Goal: Transaction & Acquisition: Purchase product/service

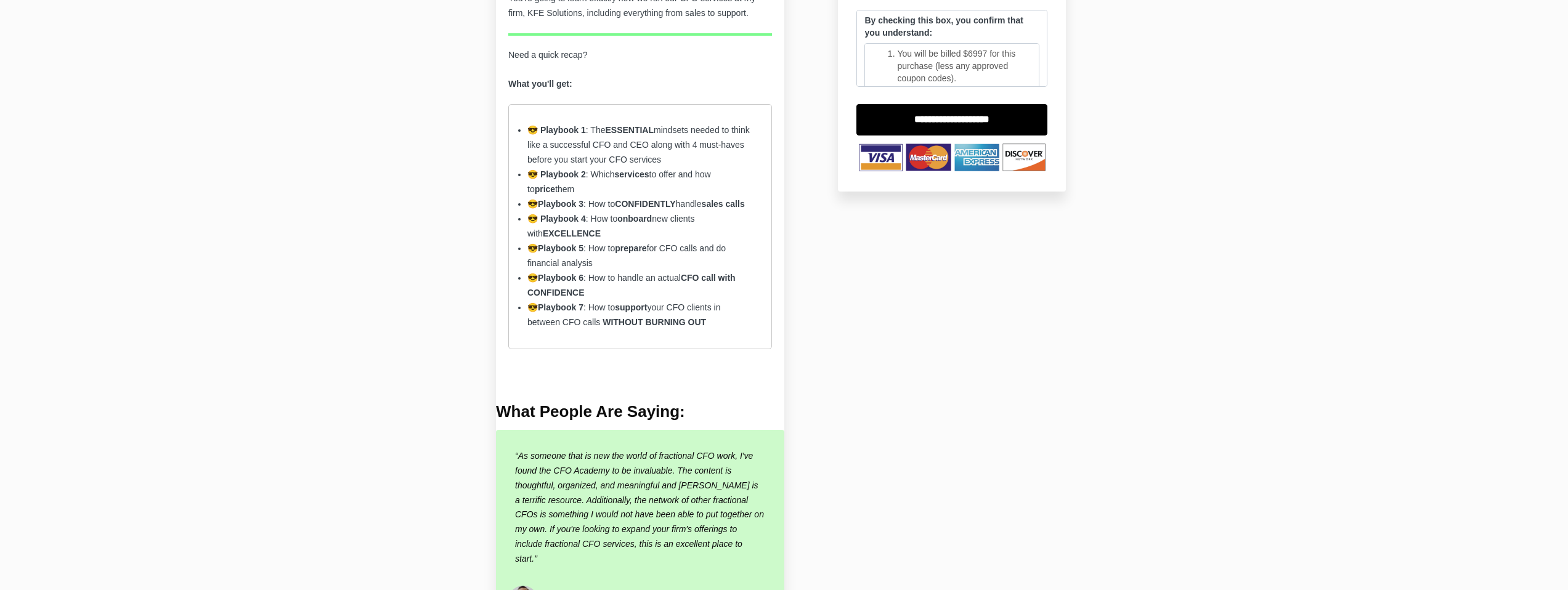
scroll to position [372, 0]
drag, startPoint x: 608, startPoint y: 161, endPoint x: 704, endPoint y: 163, distance: 96.0
click at [704, 163] on li "😎 Playbook 1 : The ESSENTIAL mindsets needed to think like a successful CFO and…" at bounding box center [640, 145] width 225 height 45
drag, startPoint x: 565, startPoint y: 175, endPoint x: 723, endPoint y: 175, distance: 158.0
click at [711, 175] on span "😎 Playbook 2 : Which services to offer and how to price them" at bounding box center [619, 181] width 184 height 25
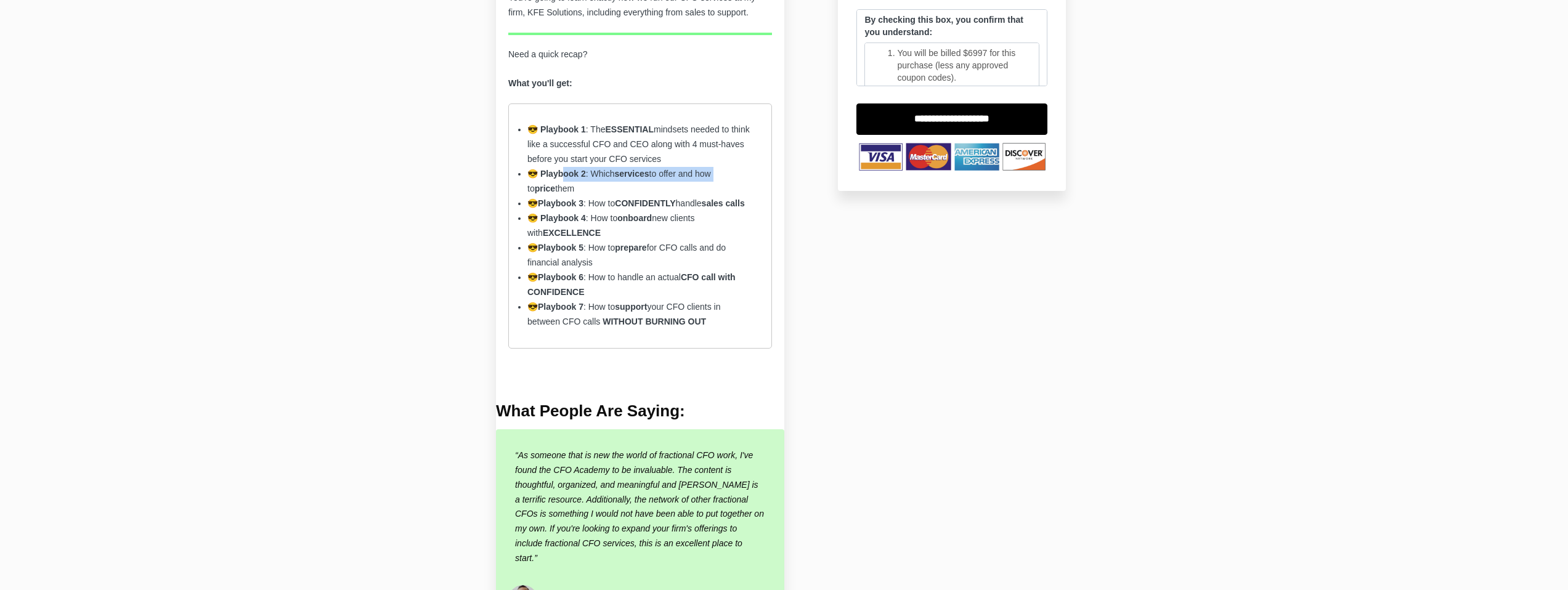
drag, startPoint x: 538, startPoint y: 191, endPoint x: 586, endPoint y: 194, distance: 48.1
click at [586, 194] on li "😎 Playbook 2 : Which services to offer and how to price them" at bounding box center [640, 182] width 225 height 30
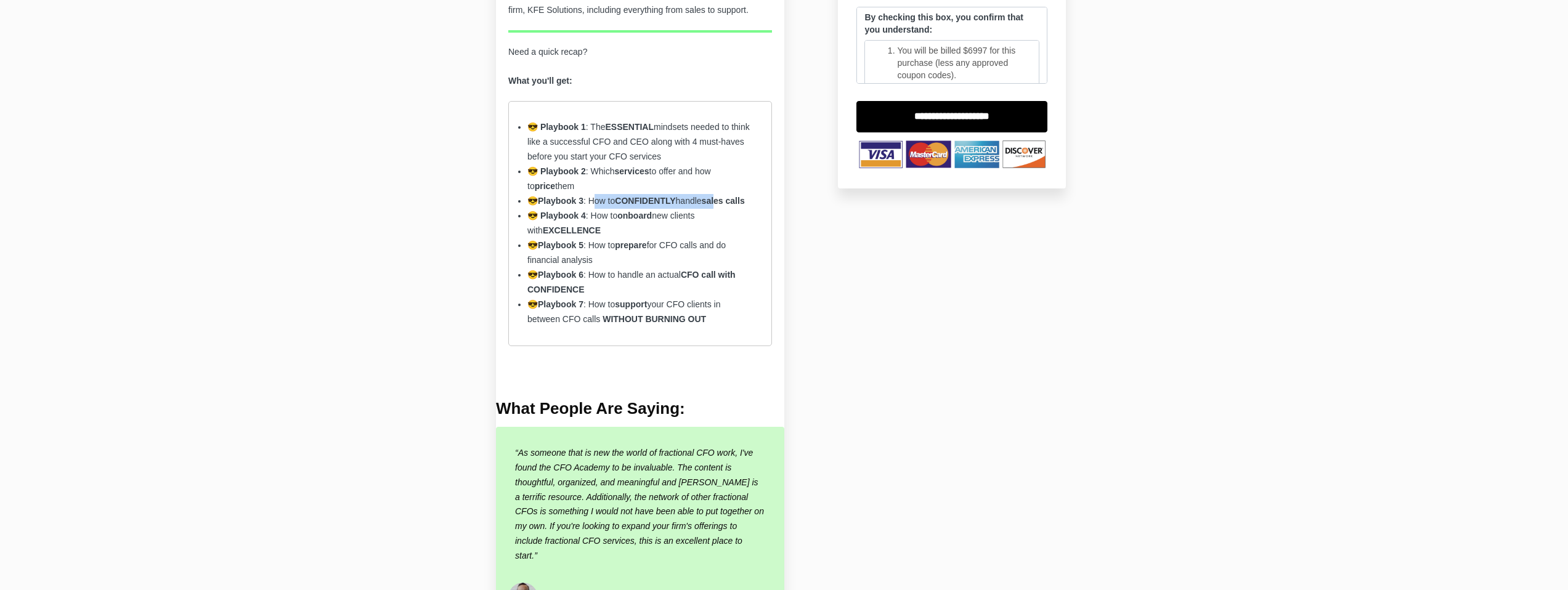
drag, startPoint x: 601, startPoint y: 201, endPoint x: 730, endPoint y: 202, distance: 129.0
click at [730, 202] on span "😎 Playbook 3 : How to CONFIDENTLY handle sales calls" at bounding box center [635, 201] width 218 height 10
drag, startPoint x: 609, startPoint y: 231, endPoint x: 705, endPoint y: 235, distance: 96.1
click at [694, 235] on span "😎 Playbook 4 : How to onboard new clients with EXCELLENCE" at bounding box center [611, 223] width 167 height 25
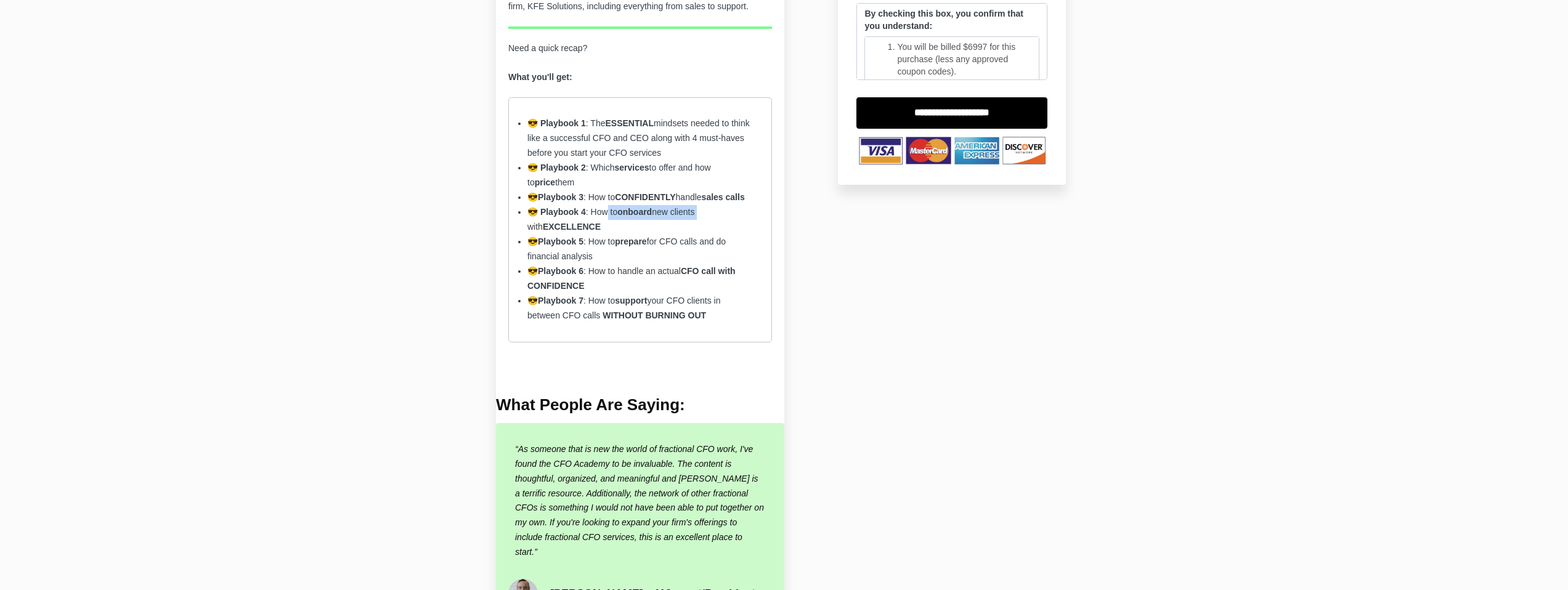
scroll to position [379, 0]
drag, startPoint x: 596, startPoint y: 256, endPoint x: 734, endPoint y: 257, distance: 138.0
click at [726, 257] on span "😎 Playbook 5 : How to prepare for CFO calls and do financial analysis" at bounding box center [626, 247] width 199 height 25
